Goal: Task Accomplishment & Management: Manage account settings

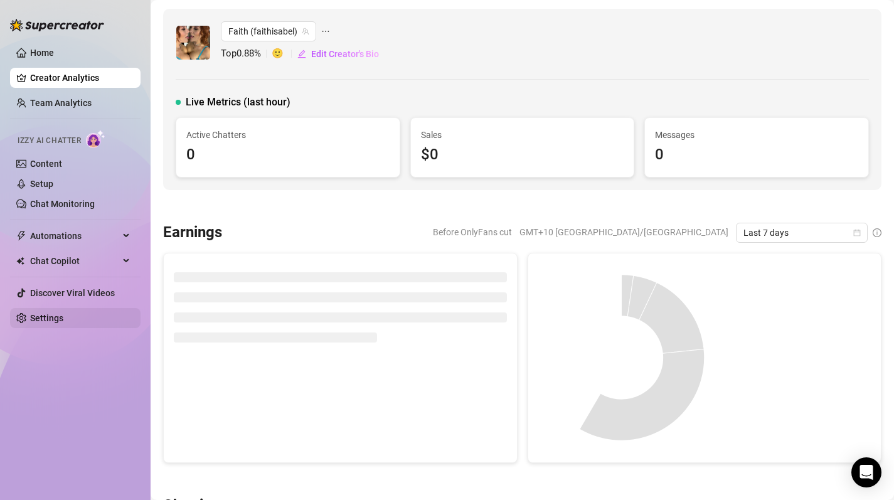
click at [63, 323] on link "Settings" at bounding box center [46, 318] width 33 height 10
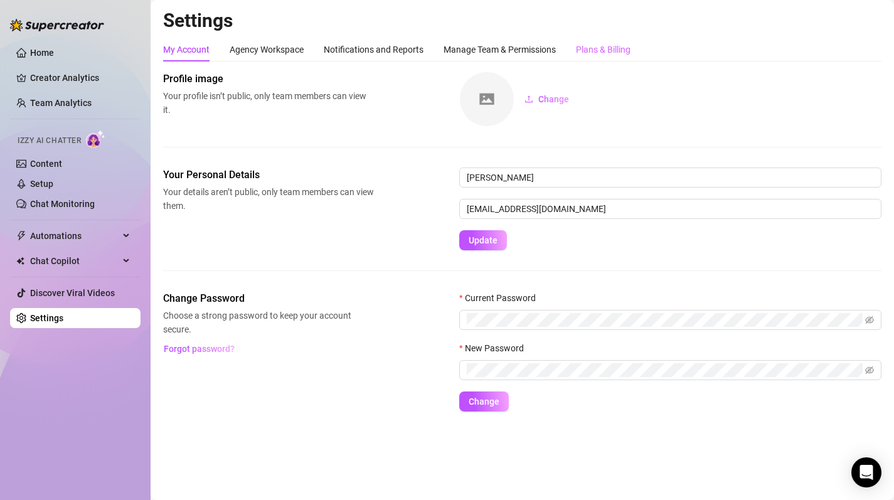
click at [588, 41] on div "Plans & Billing" at bounding box center [603, 50] width 55 height 24
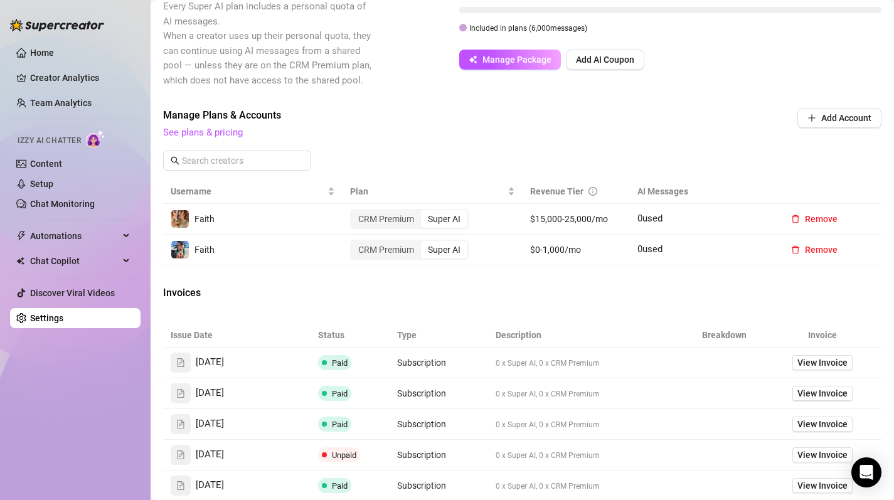
scroll to position [319, 0]
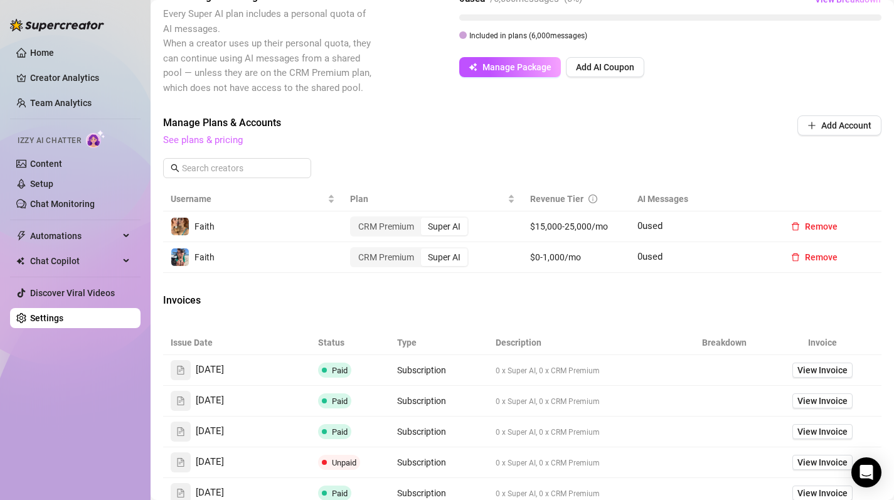
click at [220, 146] on link "See plans & pricing" at bounding box center [203, 139] width 80 height 11
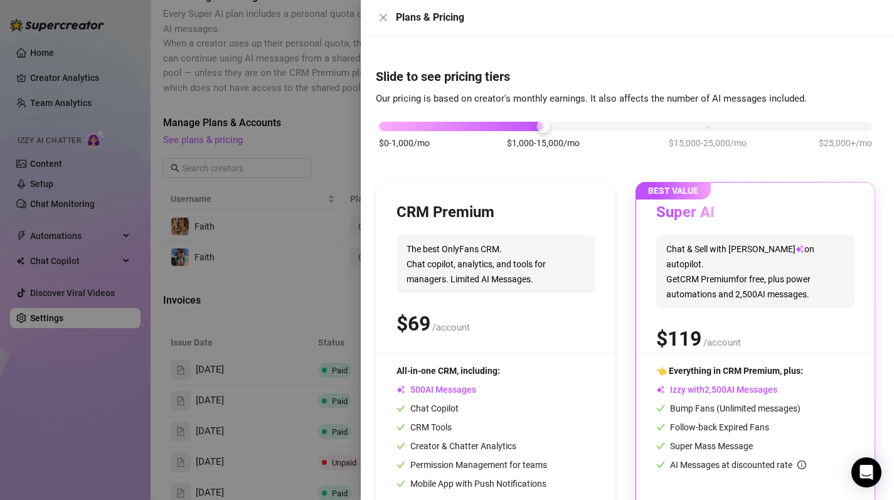
scroll to position [56, 0]
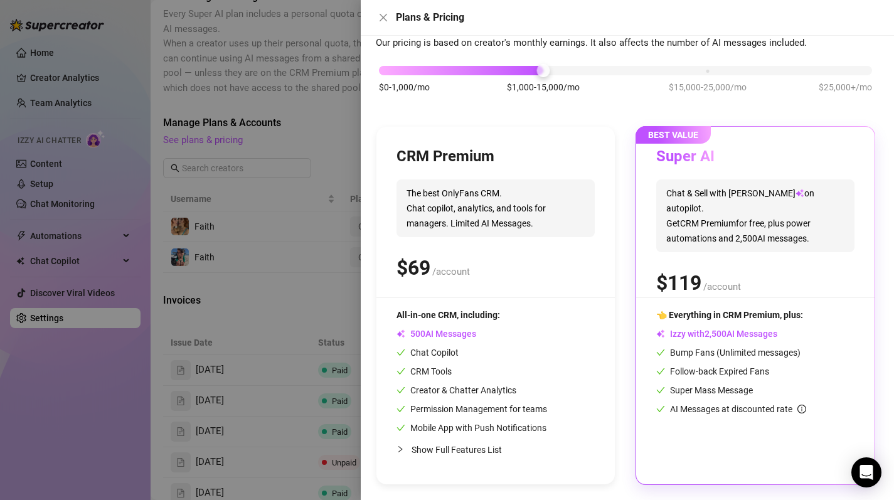
click at [463, 453] on span "Show Full Features List" at bounding box center [457, 450] width 90 height 10
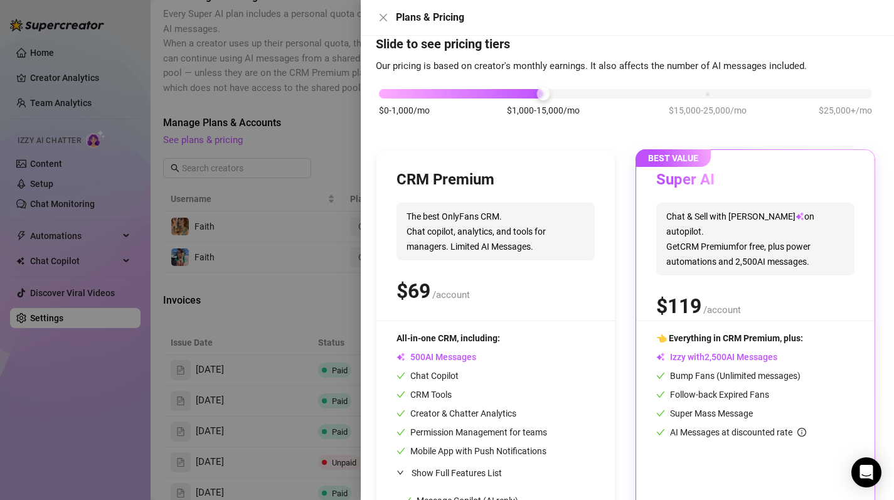
scroll to position [19, 0]
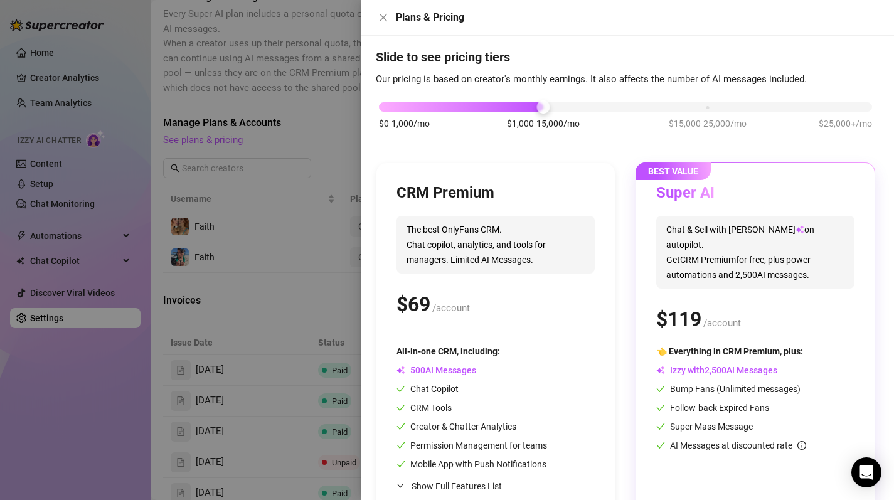
click at [332, 149] on div at bounding box center [447, 250] width 894 height 500
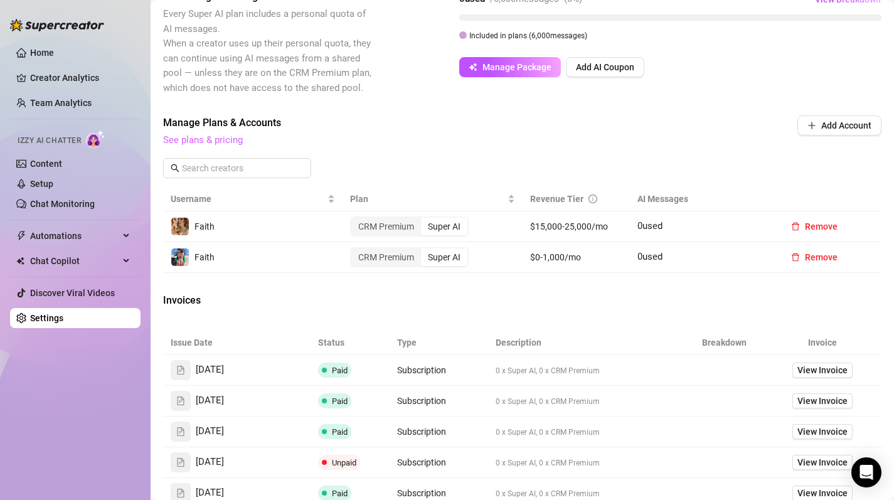
click at [221, 144] on link "See plans & pricing" at bounding box center [203, 139] width 80 height 11
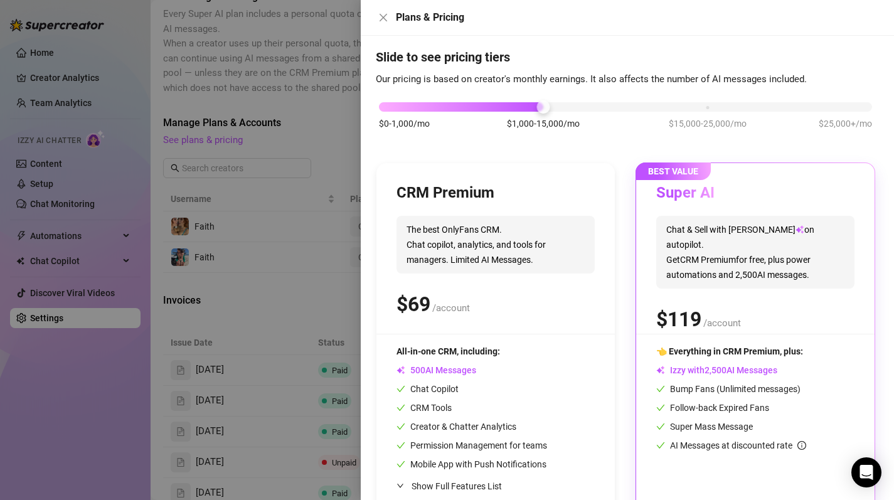
click at [707, 106] on div "$0-1,000/mo $1,000-15,000/mo $15,000-25,000/mo $25,000+/mo" at bounding box center [625, 104] width 493 height 8
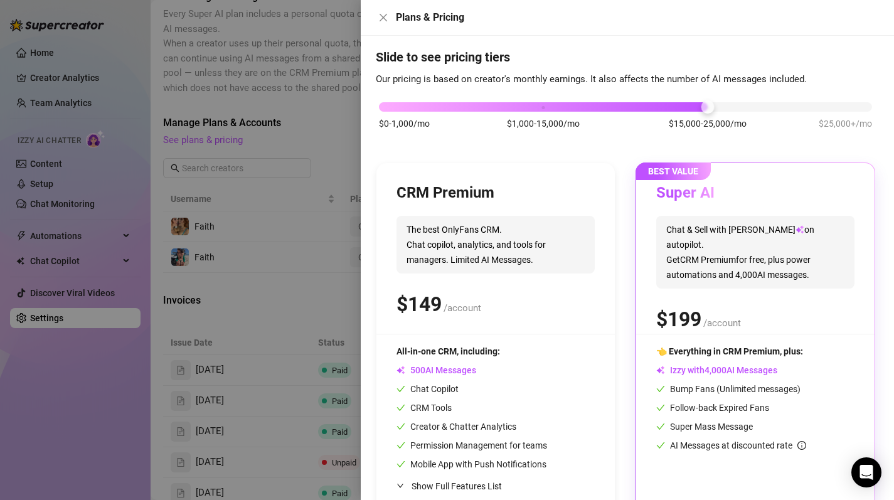
click at [391, 104] on div "$0-1,000/mo $1,000-15,000/mo $15,000-25,000/mo $25,000+/mo" at bounding box center [625, 104] width 493 height 8
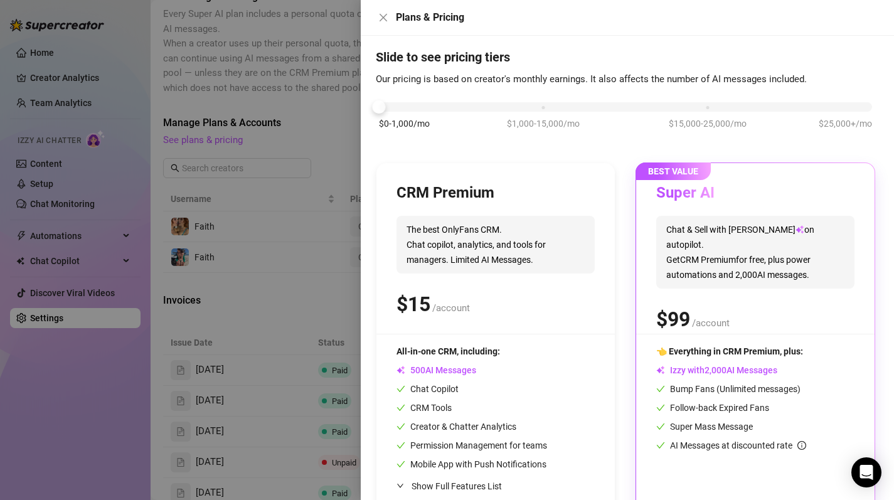
click at [706, 105] on div "$0-1,000/mo $1,000-15,000/mo $15,000-25,000/mo $25,000+/mo" at bounding box center [625, 104] width 493 height 8
click at [385, 107] on div "$0-1,000/mo $1,000-15,000/mo $15,000-25,000/mo $25,000+/mo" at bounding box center [625, 104] width 493 height 8
click at [541, 104] on div "$0-1,000/mo $1,000-15,000/mo $15,000-25,000/mo $25,000+/mo" at bounding box center [625, 104] width 493 height 8
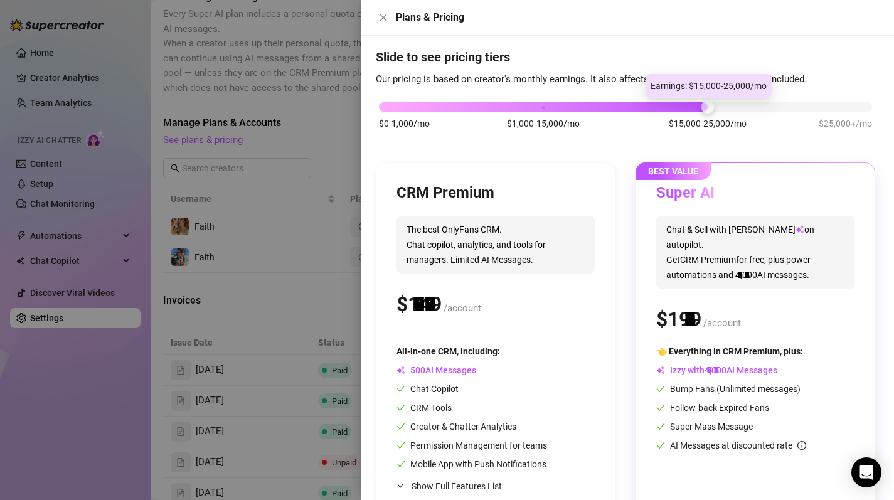
click at [694, 106] on div "$0-1,000/mo $1,000-15,000/mo $15,000-25,000/mo $25,000+/mo" at bounding box center [625, 104] width 493 height 8
click at [851, 107] on div "$0-1,000/mo $1,000-15,000/mo $15,000-25,000/mo $25,000+/mo" at bounding box center [625, 104] width 493 height 8
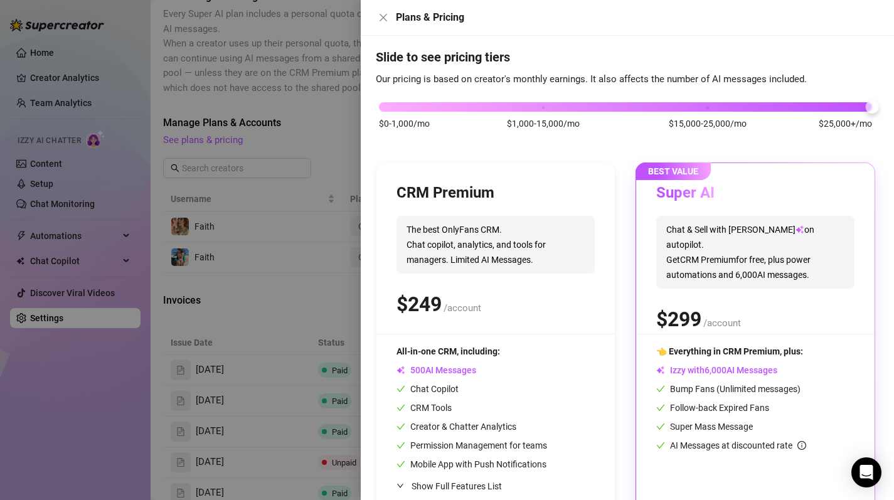
click at [309, 159] on div at bounding box center [447, 250] width 894 height 500
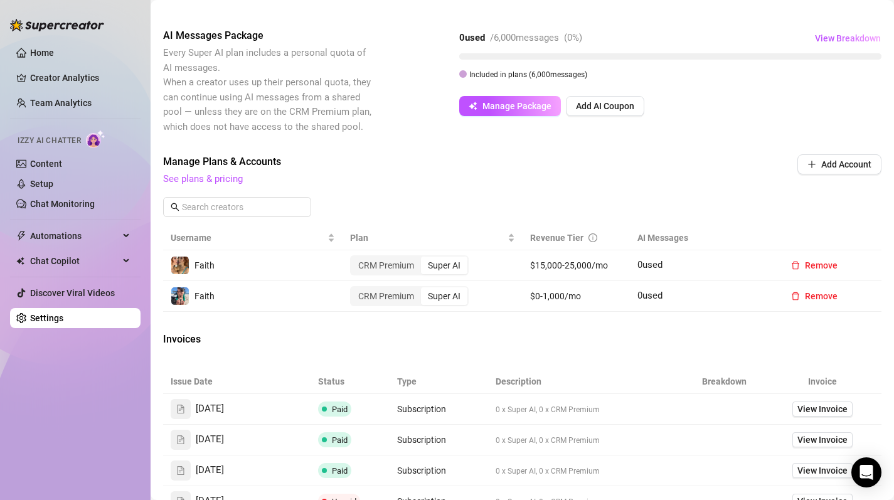
scroll to position [269, 0]
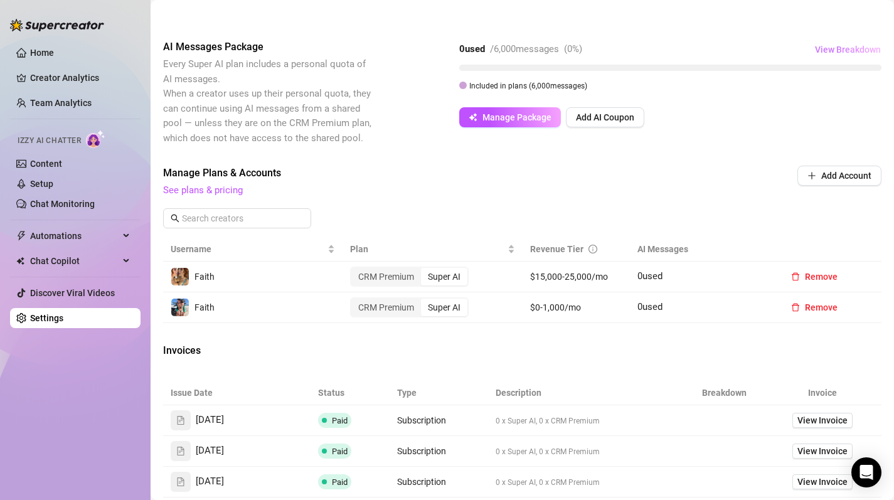
click at [834, 49] on span "View Breakdown" at bounding box center [848, 50] width 66 height 10
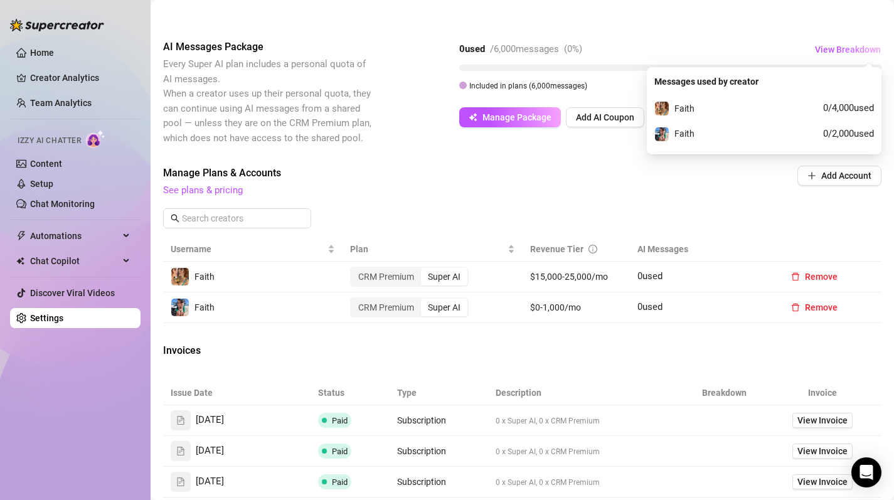
click at [580, 171] on span "Manage Plans & Accounts" at bounding box center [437, 173] width 549 height 15
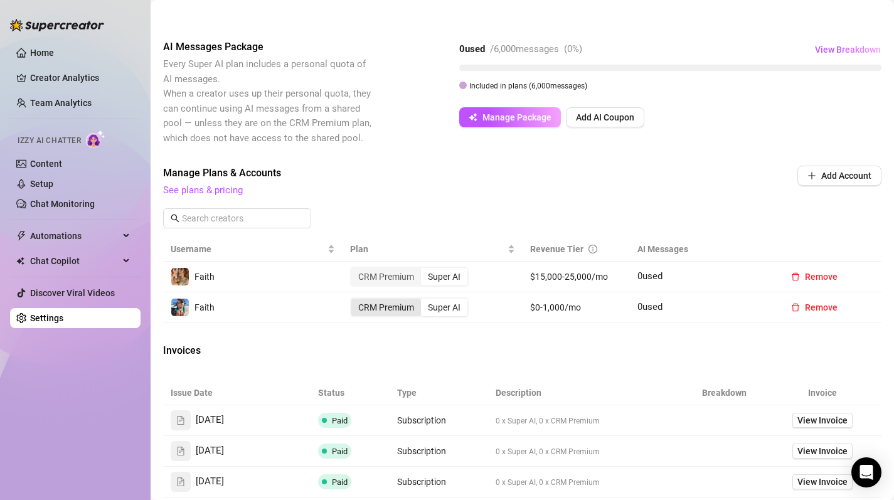
click at [386, 312] on div "CRM Premium" at bounding box center [386, 308] width 70 height 18
click at [354, 301] on input "CRM Premium" at bounding box center [354, 301] width 0 height 0
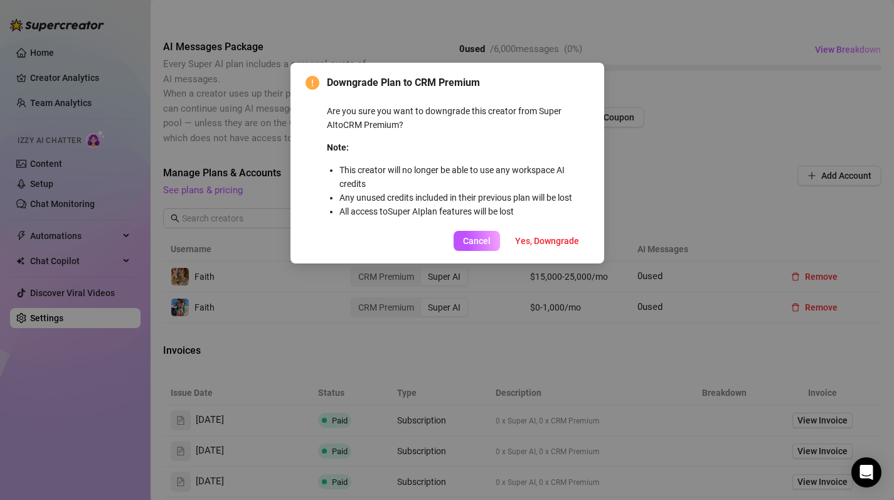
click at [626, 160] on div "Downgrade Plan to CRM Premium Are you sure you want to downgrade this creator f…" at bounding box center [447, 250] width 894 height 500
click at [486, 240] on span "Cancel" at bounding box center [477, 241] width 28 height 10
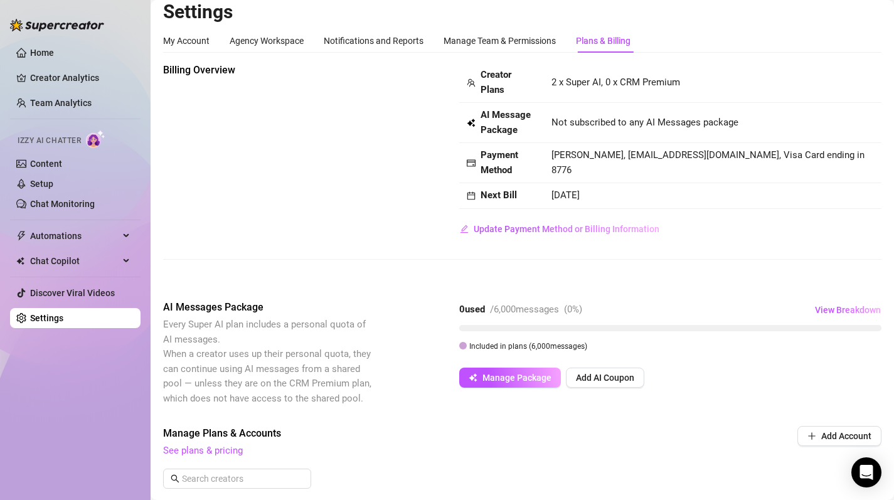
scroll to position [0, 0]
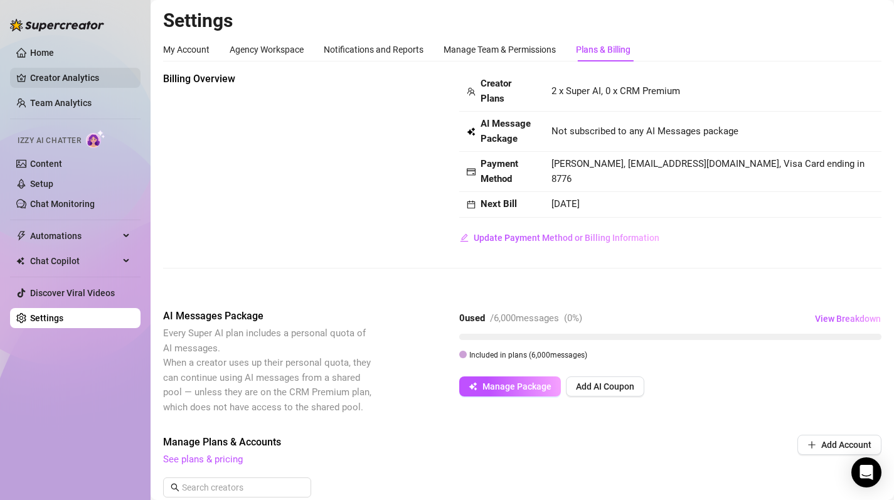
click at [53, 80] on link "Creator Analytics" at bounding box center [80, 78] width 100 height 20
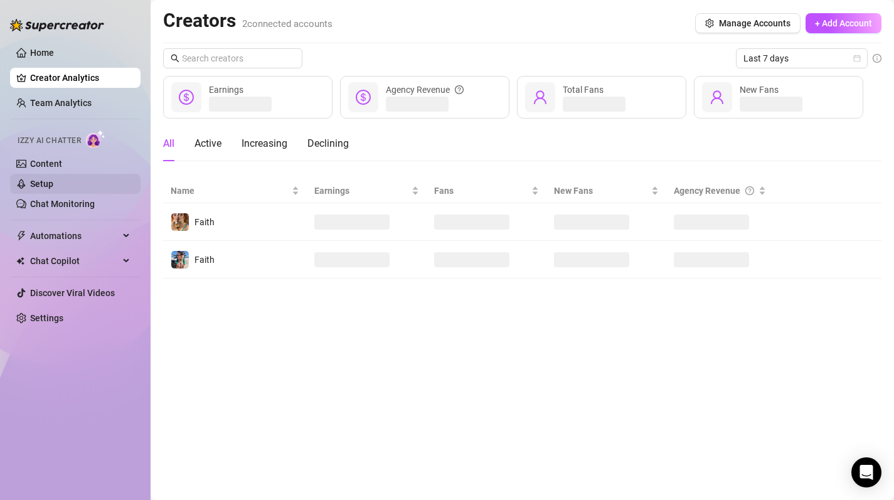
click at [53, 179] on link "Setup" at bounding box center [41, 184] width 23 height 10
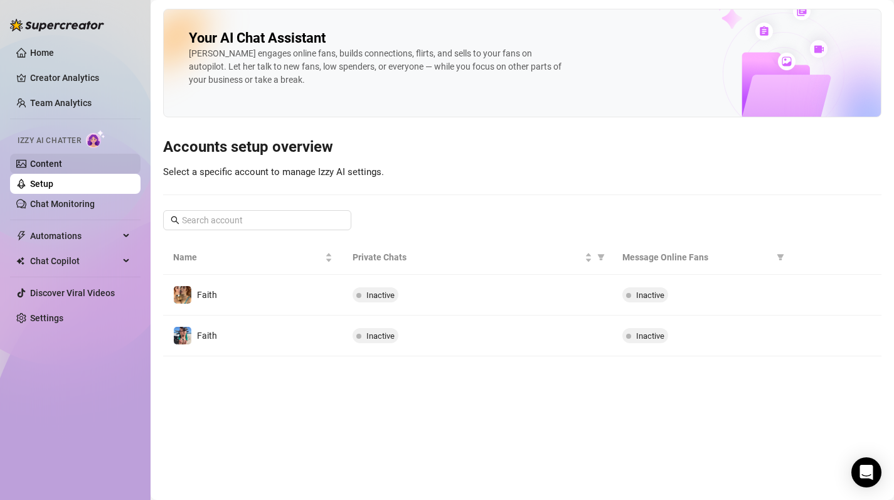
click at [62, 159] on link "Content" at bounding box center [46, 164] width 32 height 10
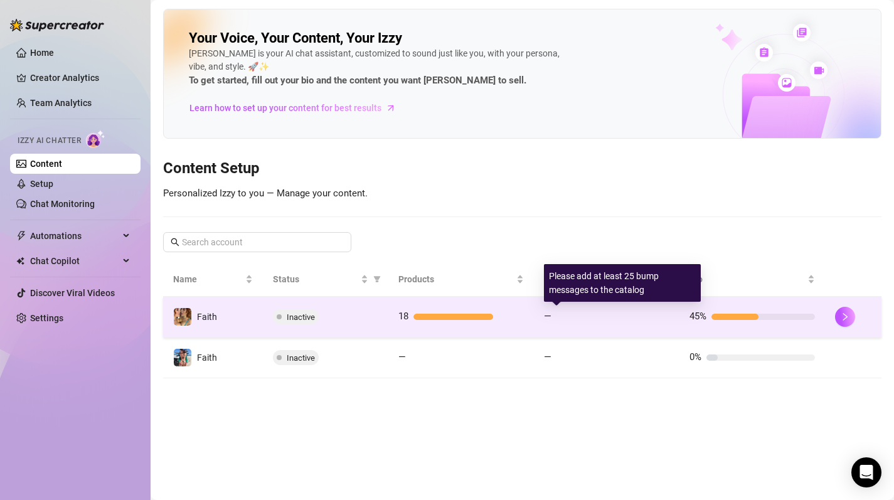
click at [582, 318] on div at bounding box center [612, 317] width 113 height 6
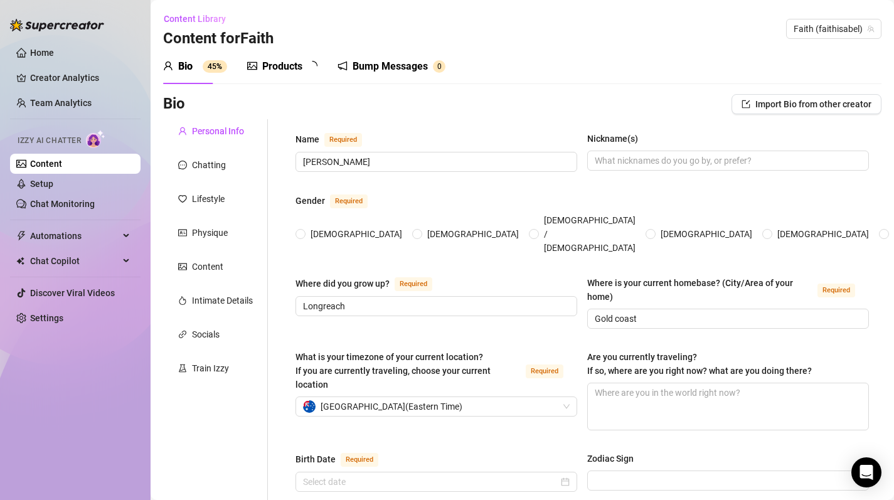
radio input "true"
type input "[DATE]"
click at [222, 172] on div "Chatting" at bounding box center [215, 165] width 105 height 24
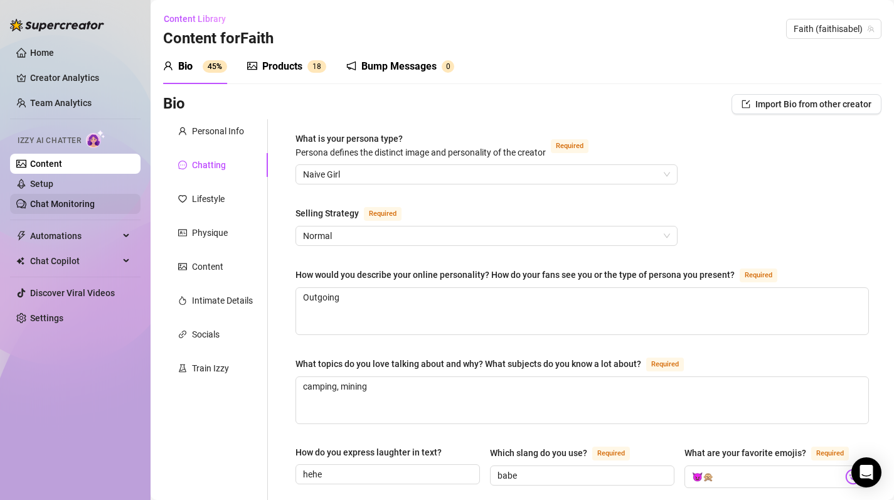
click at [57, 208] on link "Chat Monitoring" at bounding box center [62, 204] width 65 height 10
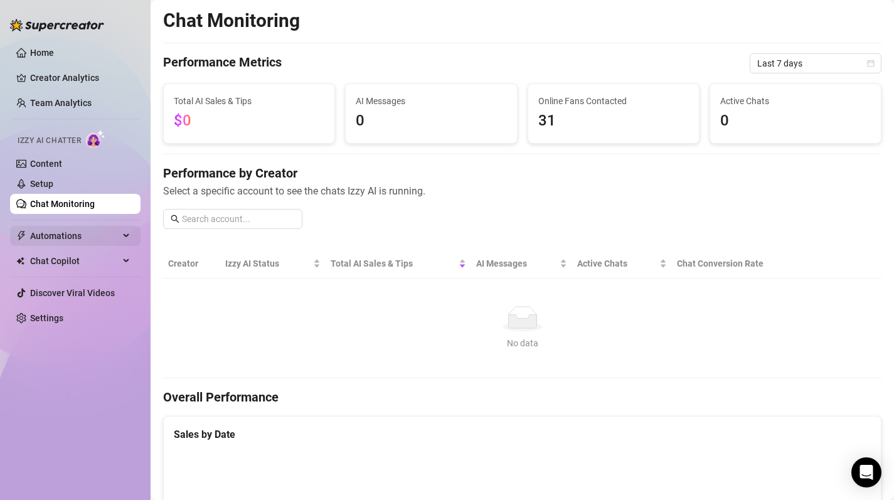
click at [60, 238] on span "Automations" at bounding box center [74, 236] width 89 height 20
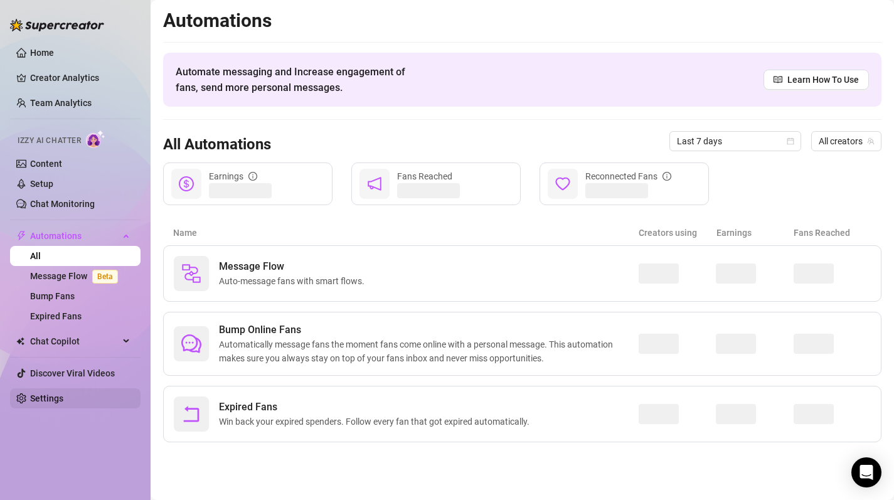
click at [55, 400] on link "Settings" at bounding box center [46, 398] width 33 height 10
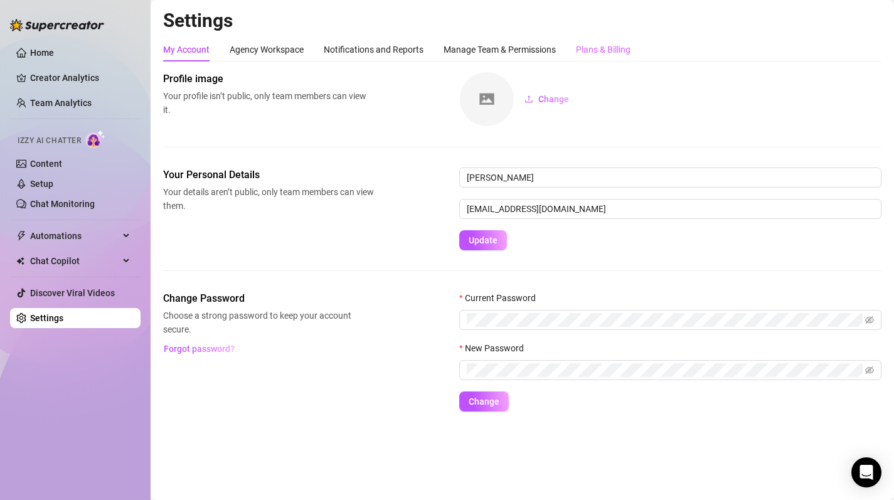
click at [604, 41] on div "Plans & Billing" at bounding box center [603, 50] width 55 height 24
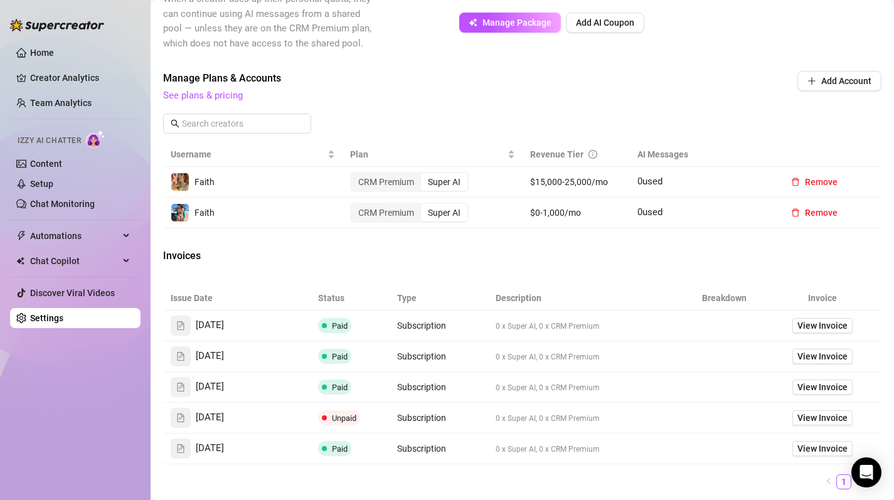
scroll to position [368, 0]
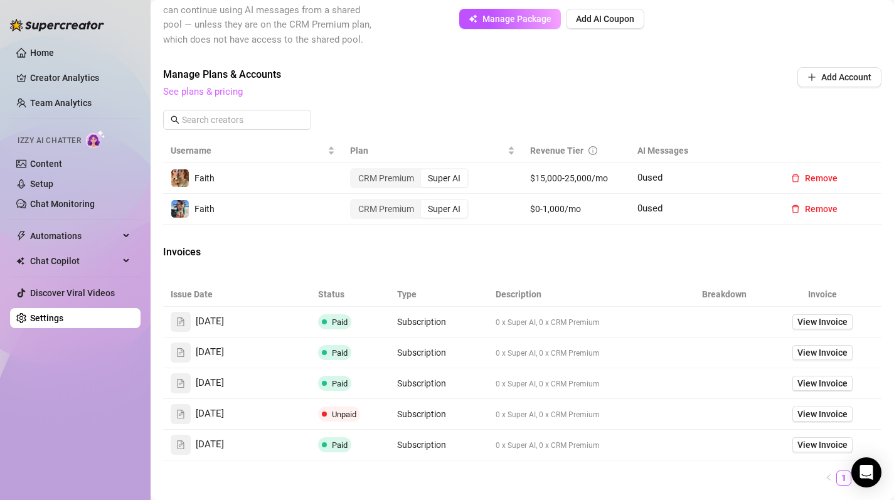
click at [227, 91] on link "See plans & pricing" at bounding box center [203, 91] width 80 height 11
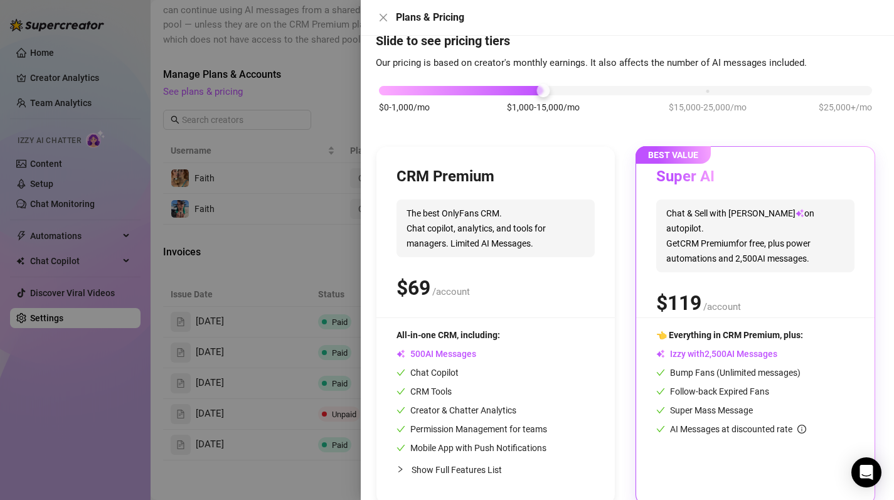
scroll to position [56, 0]
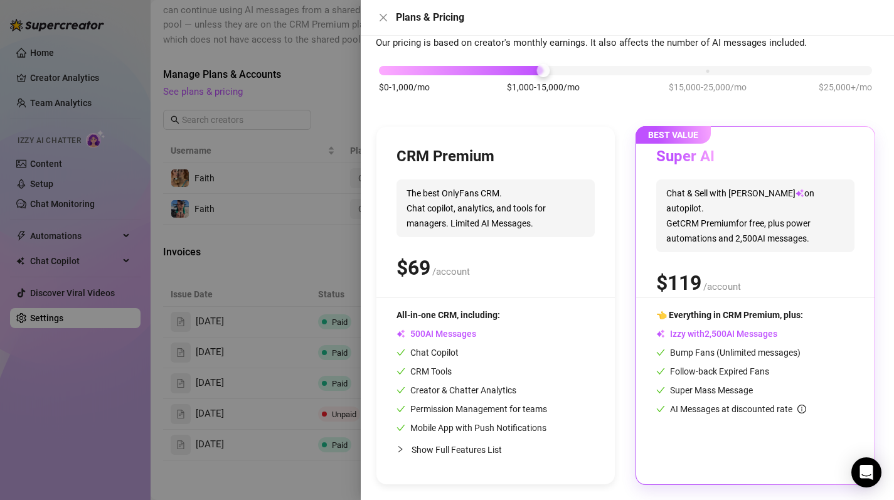
click at [303, 198] on div at bounding box center [447, 250] width 894 height 500
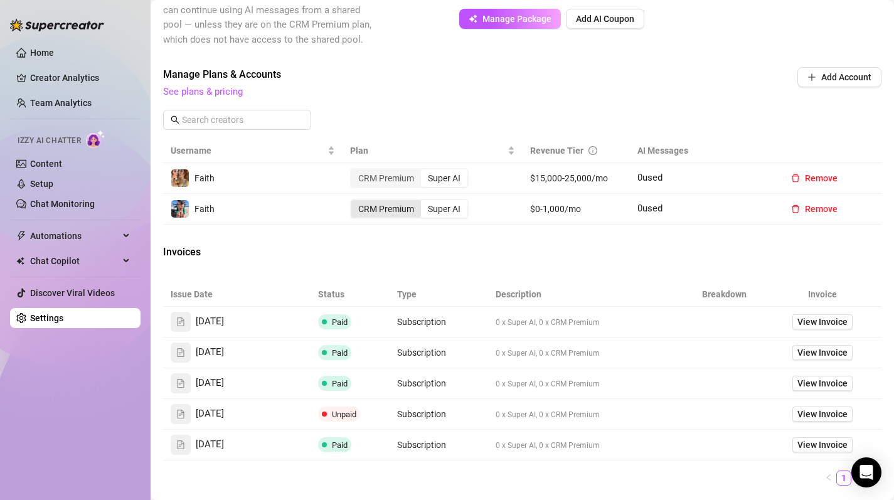
click at [360, 206] on div "CRM Premium" at bounding box center [386, 209] width 70 height 18
click at [354, 202] on input "CRM Premium" at bounding box center [354, 202] width 0 height 0
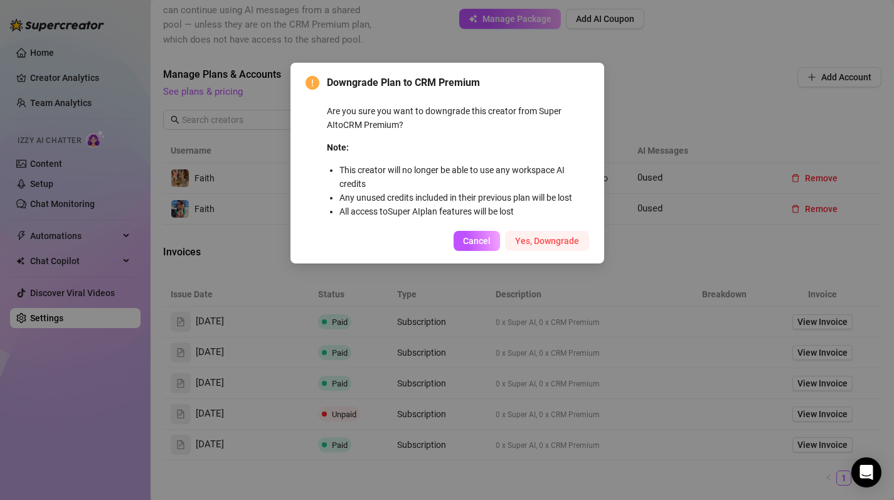
click at [553, 247] on button "Yes, Downgrade" at bounding box center [547, 241] width 84 height 20
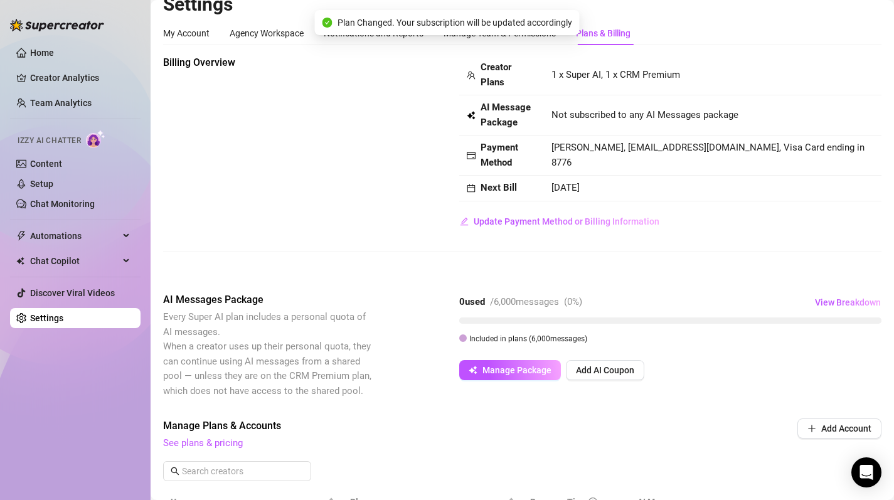
scroll to position [0, 0]
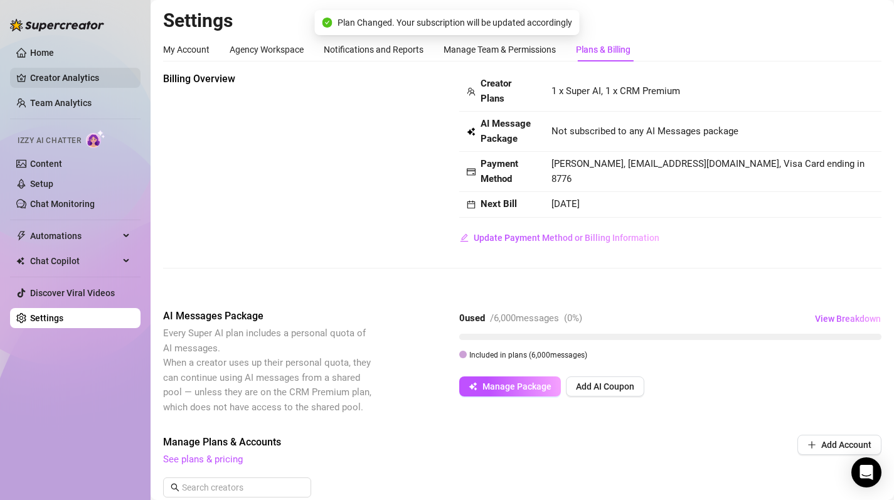
click at [46, 71] on link "Creator Analytics" at bounding box center [80, 78] width 100 height 20
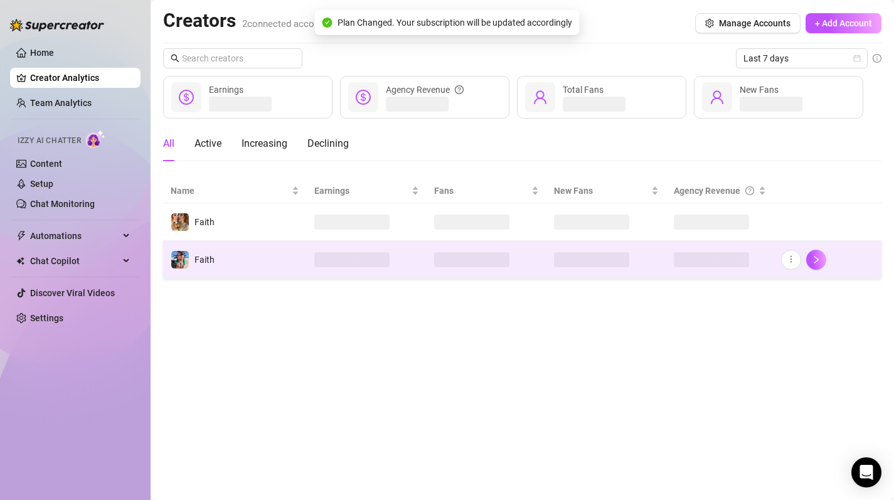
click at [292, 265] on td "Faith" at bounding box center [235, 260] width 144 height 38
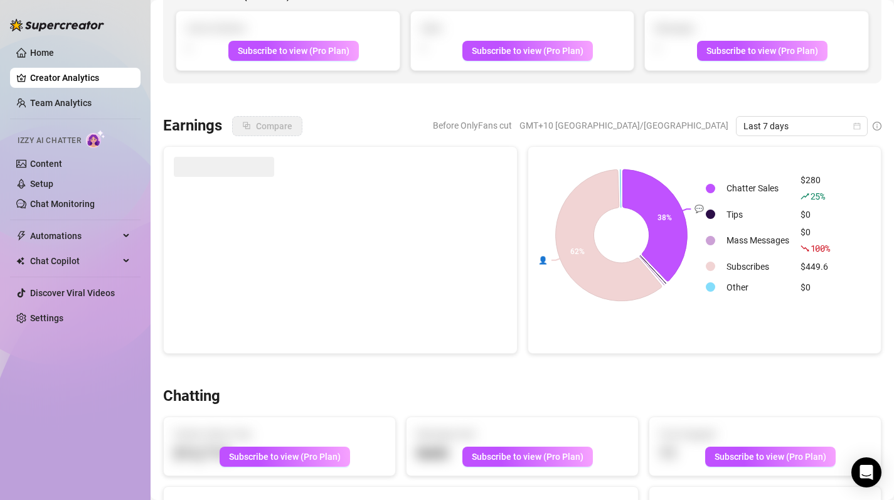
scroll to position [95, 0]
